Goal: Task Accomplishment & Management: Use online tool/utility

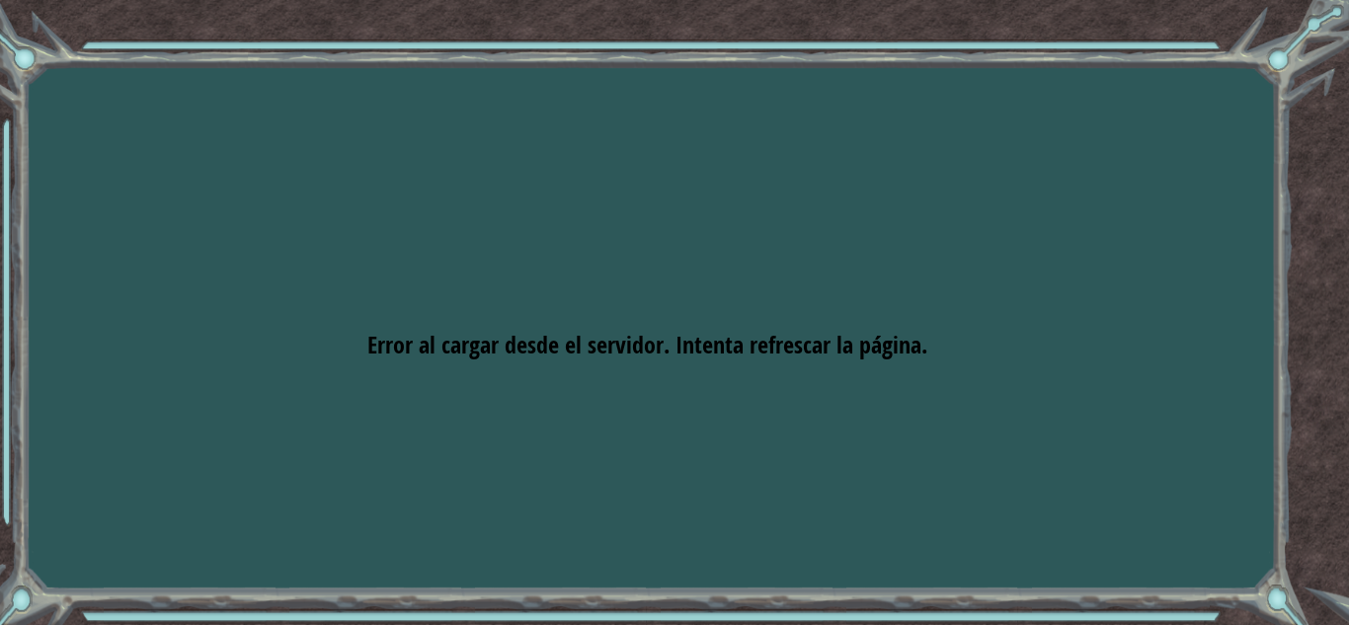
drag, startPoint x: 846, startPoint y: 339, endPoint x: 848, endPoint y: 146, distance: 192.5
click at [848, 146] on div "Goals Error al cargar desde el servidor. Intenta refrescar la página. Necesitar…" at bounding box center [674, 312] width 1349 height 625
